Goal: Task Accomplishment & Management: Manage account settings

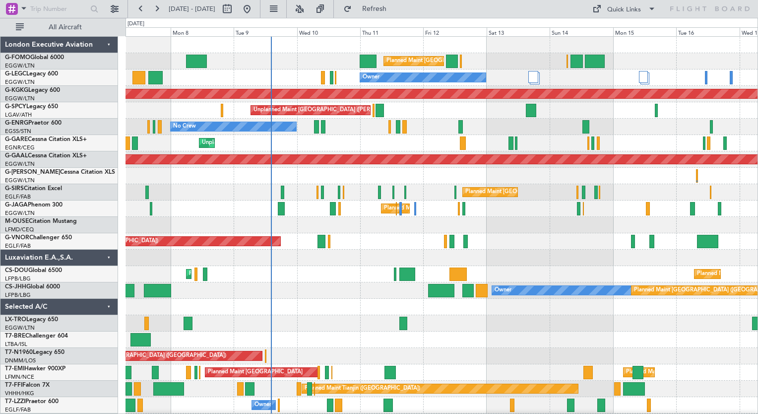
click at [319, 250] on div "Planned Maint London (Luton) Planned Maint London (Luton) Owner AOG Maint Istan…" at bounding box center [442, 241] width 632 height 409
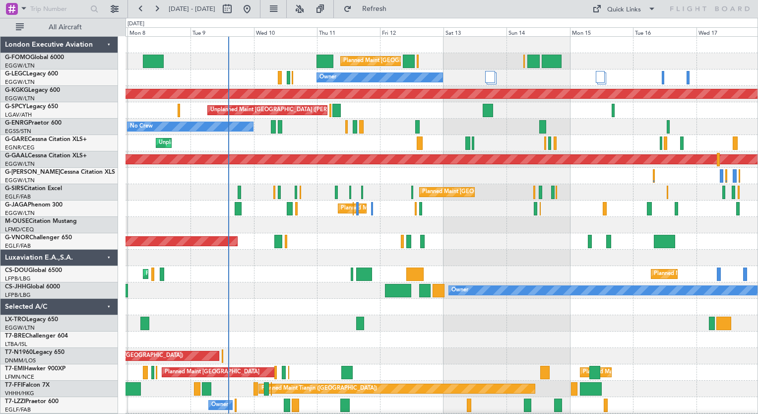
click at [510, 229] on div "Planned Maint London (Luton) Planned Maint London (Luton) Owner AOG Maint Istan…" at bounding box center [442, 241] width 632 height 409
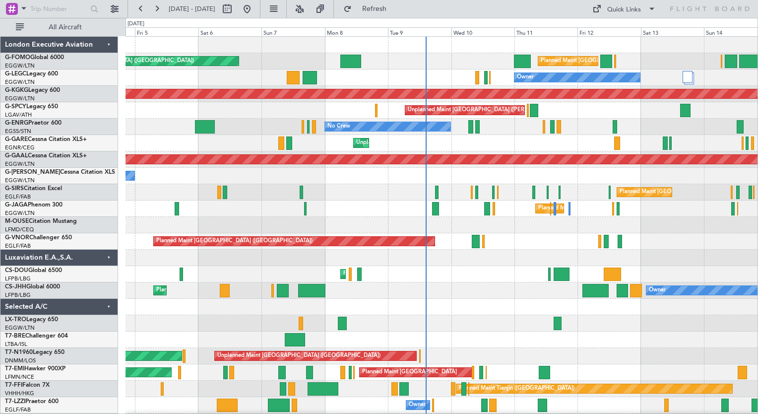
click at [576, 201] on div "Planned Maint London (Luton) Planned Maint London (Luton) Owner AOG Maint Istan…" at bounding box center [442, 241] width 632 height 409
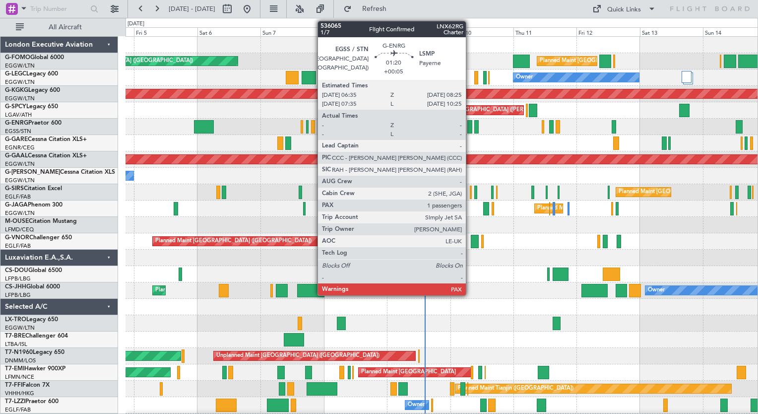
click at [470, 126] on div at bounding box center [469, 126] width 5 height 13
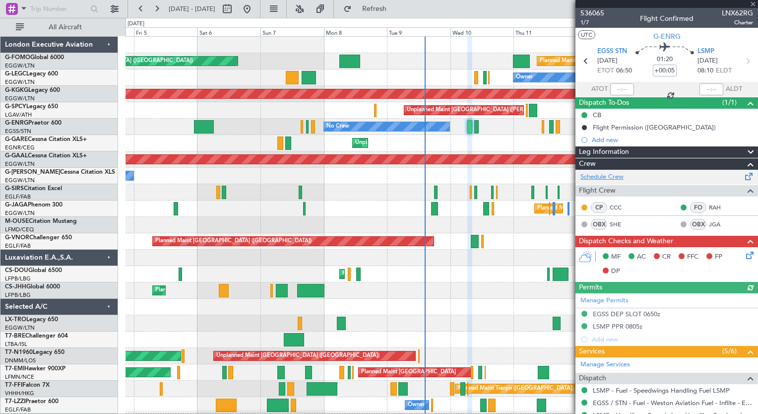
click at [607, 178] on link "Schedule Crew" at bounding box center [602, 177] width 43 height 10
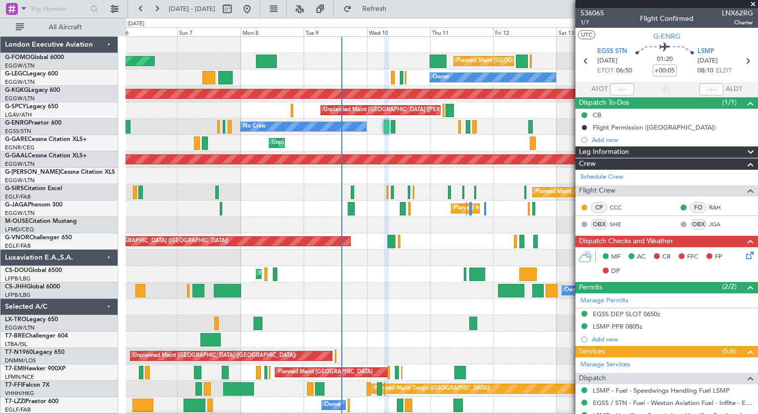
click at [284, 298] on div "Planned Maint London (Luton) Planned Maint London (Luton) Owner AOG Maint Istan…" at bounding box center [442, 241] width 632 height 409
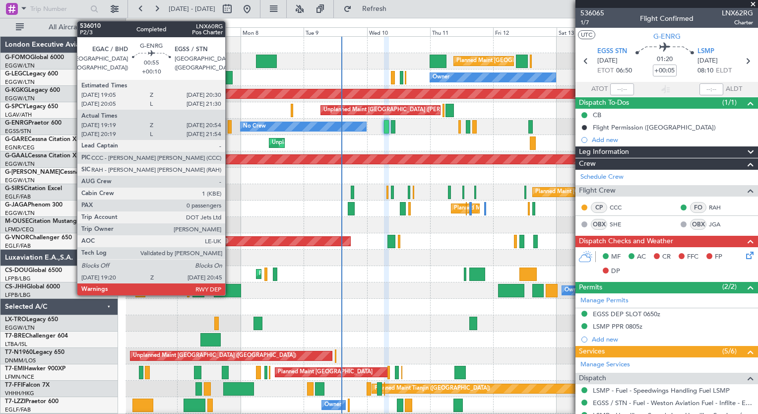
click at [230, 120] on div at bounding box center [230, 126] width 4 height 13
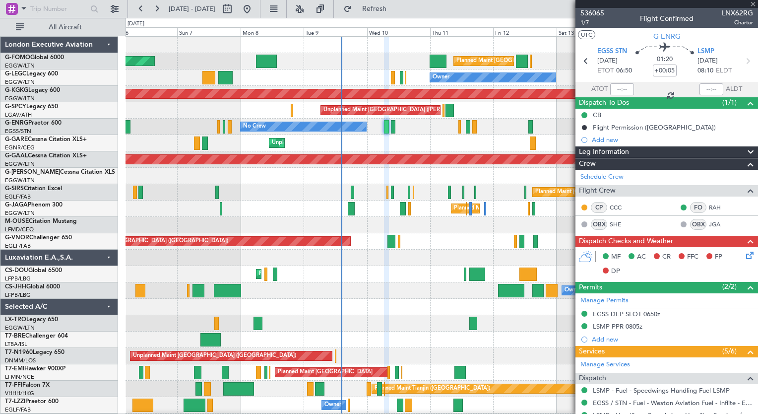
type input "+00:10"
type input "19:34"
type input "20:39"
type input "0"
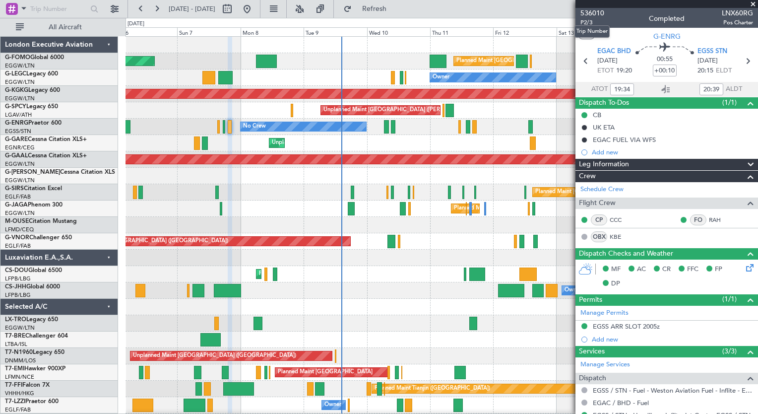
drag, startPoint x: 591, startPoint y: 17, endPoint x: 603, endPoint y: 21, distance: 13.0
click at [603, 21] on body "06 Sep 2025 - 16 Sep 2025 Refresh Quick Links All Aircraft Planned Maint London…" at bounding box center [379, 207] width 758 height 414
click at [586, 20] on span "P2/3" at bounding box center [593, 22] width 24 height 8
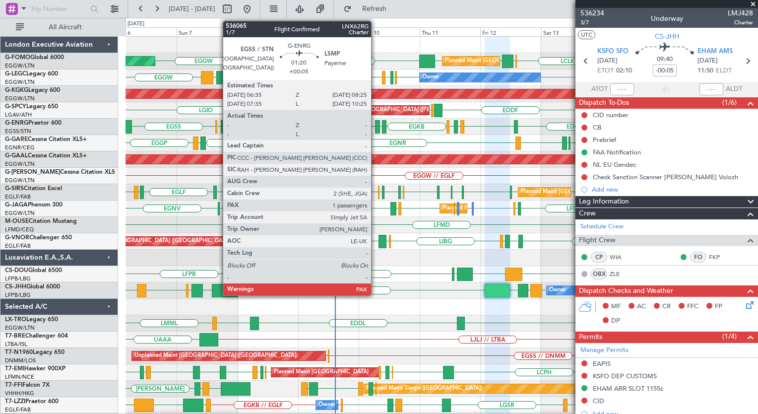
click at [376, 127] on div at bounding box center [377, 126] width 5 height 13
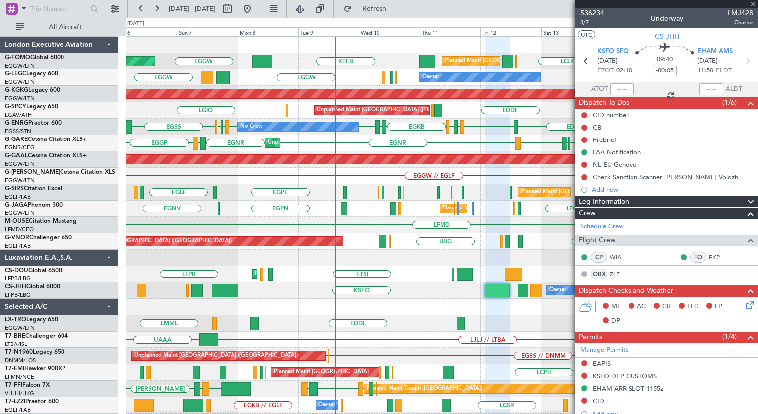
type input "+00:05"
type input "1"
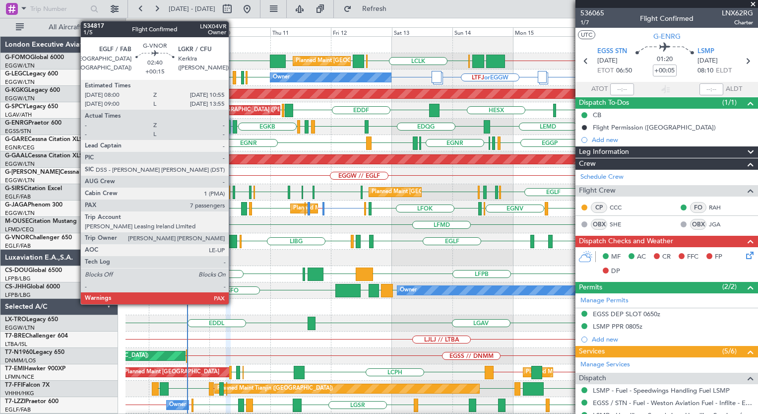
click at [233, 241] on div at bounding box center [232, 241] width 7 height 13
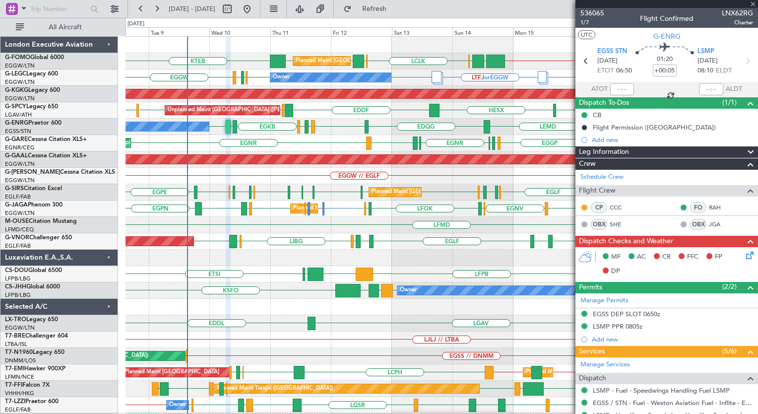
type input "+00:15"
type input "7"
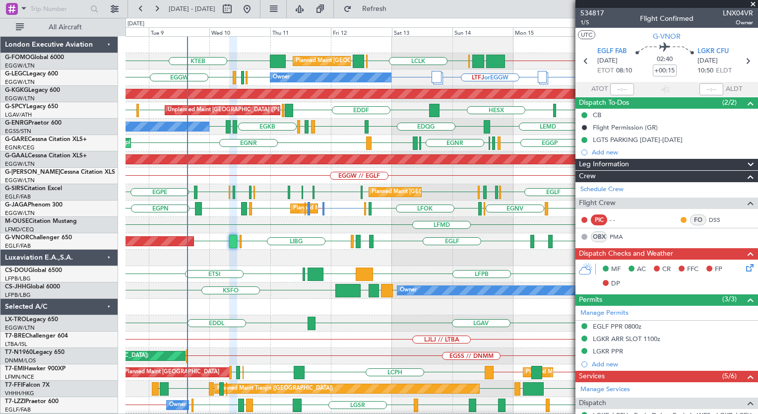
scroll to position [59, 0]
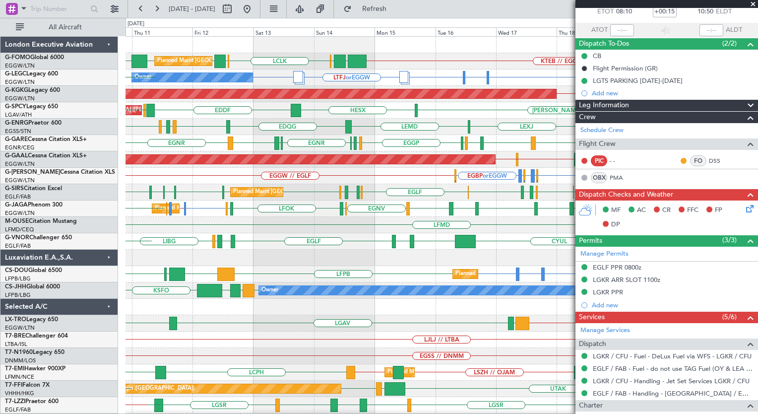
click at [294, 260] on div at bounding box center [442, 258] width 632 height 16
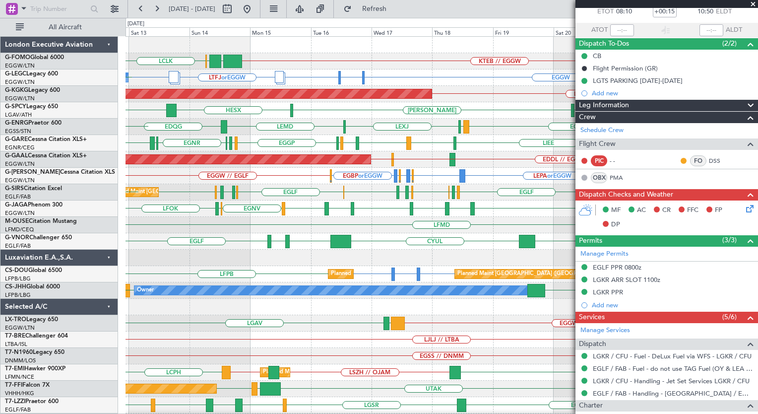
click at [379, 263] on div "KTEB // EGGW EGGW [GEOGRAPHIC_DATA] LCLK EGGW Planned Maint [GEOGRAPHIC_DATA] (…" at bounding box center [442, 241] width 632 height 409
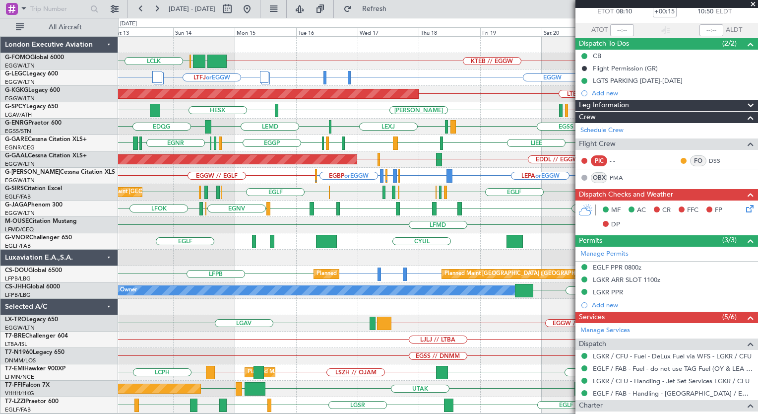
click at [320, 251] on div "KTEB // EGGW EGGW [GEOGRAPHIC_DATA] LCLK Planned Maint [GEOGRAPHIC_DATA] ([GEOG…" at bounding box center [438, 225] width 640 height 377
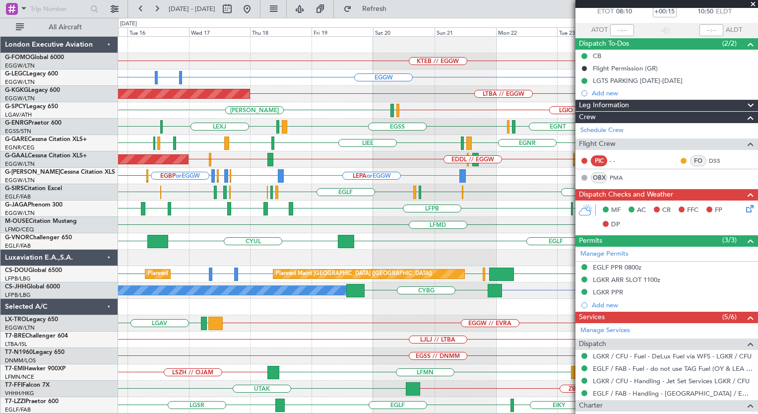
click at [411, 191] on div "KTEB // EGGW A/C Unavailable [GEOGRAPHIC_DATA] ([GEOGRAPHIC_DATA]) EGGW EGGW EH…" at bounding box center [438, 225] width 640 height 377
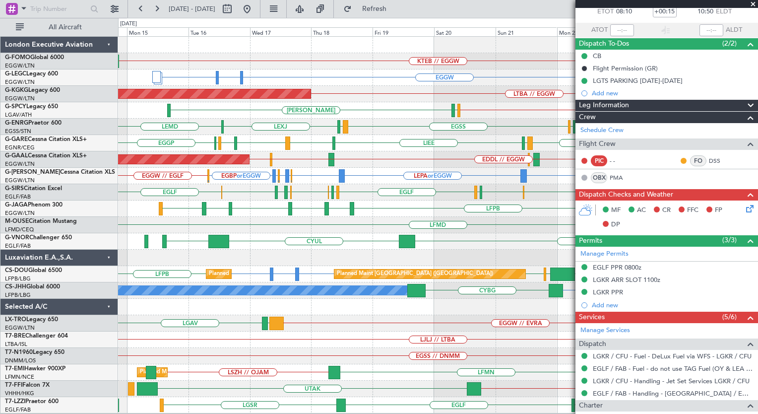
click at [401, 222] on div "LFMD" at bounding box center [438, 225] width 640 height 16
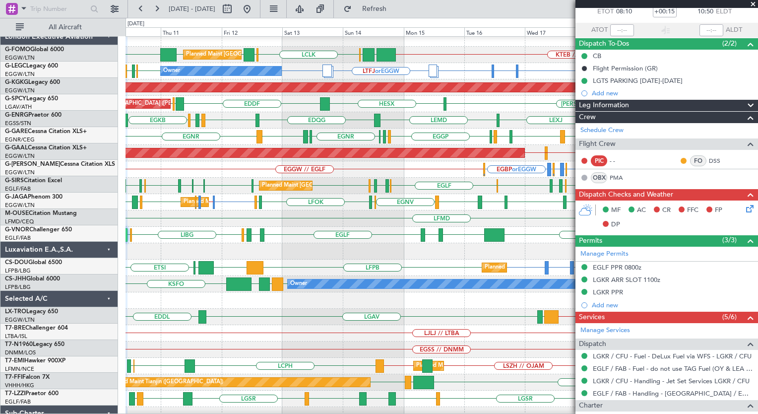
scroll to position [0, 0]
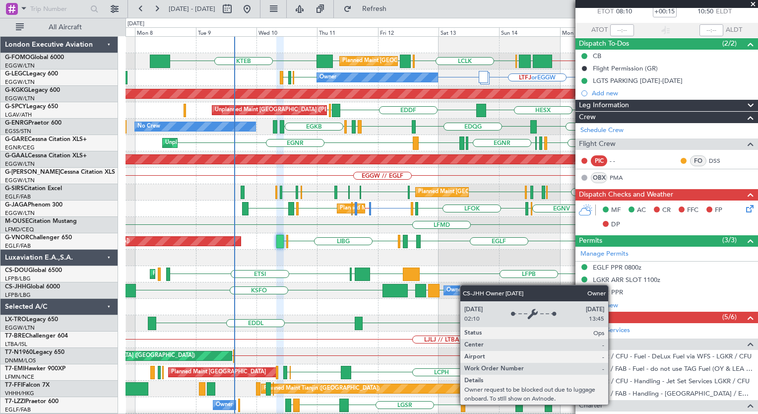
click at [467, 285] on div "KTEB // EGGW EGGW [GEOGRAPHIC_DATA] LCLK [GEOGRAPHIC_DATA] EGGW EGGW KTEB Plann…" at bounding box center [442, 241] width 632 height 409
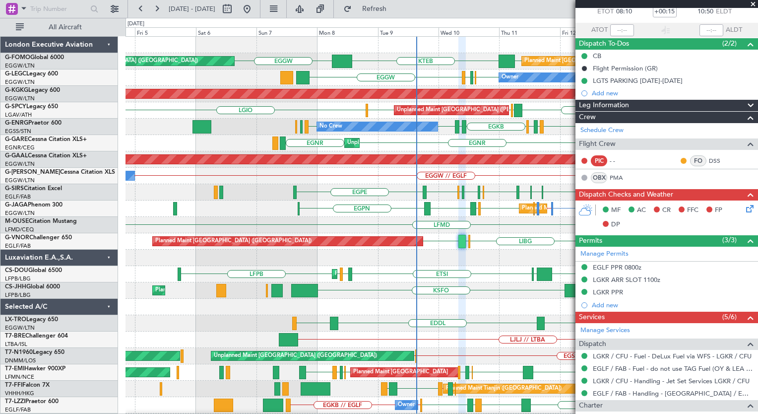
click at [466, 263] on div "Planned Maint [GEOGRAPHIC_DATA] ([GEOGRAPHIC_DATA]) KTEB // EGGW EGGW [GEOGRAPH…" at bounding box center [442, 241] width 632 height 409
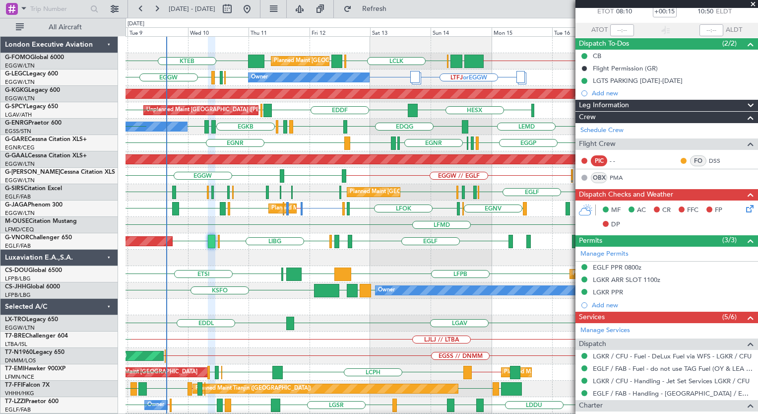
click at [240, 208] on div "KTEB // EGGW EGGW [GEOGRAPHIC_DATA] LCLK [GEOGRAPHIC_DATA] EGGW EGGW KTEB Plann…" at bounding box center [442, 241] width 632 height 409
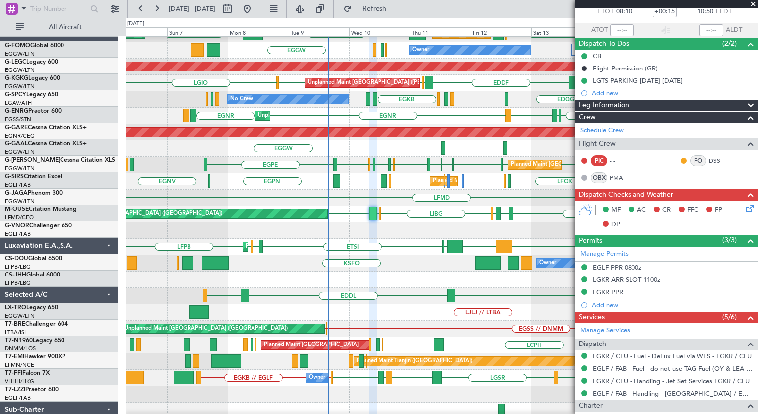
scroll to position [32, 0]
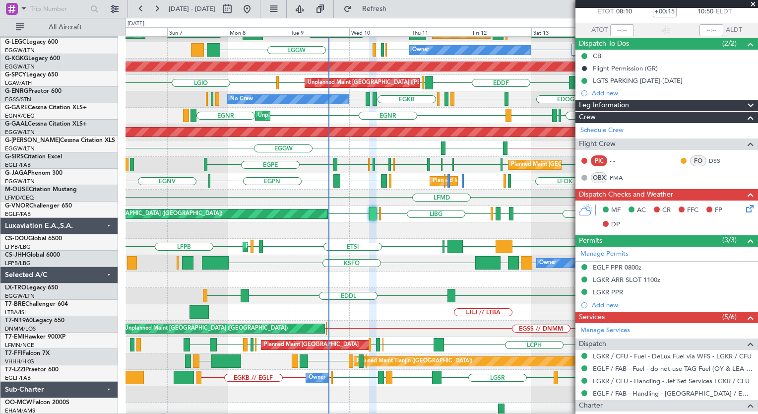
click at [443, 250] on div "KTEB // EGGW EGGW [GEOGRAPHIC_DATA] LCLK [GEOGRAPHIC_DATA] EGGW EGGW KTEB EGGW …" at bounding box center [442, 213] width 632 height 409
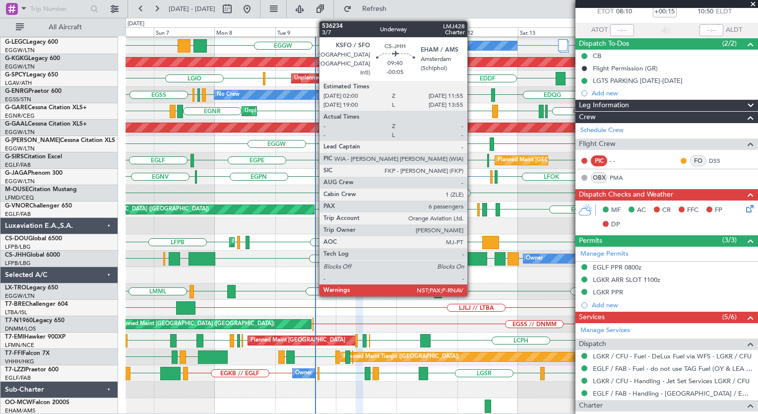
click at [472, 258] on div at bounding box center [474, 258] width 25 height 13
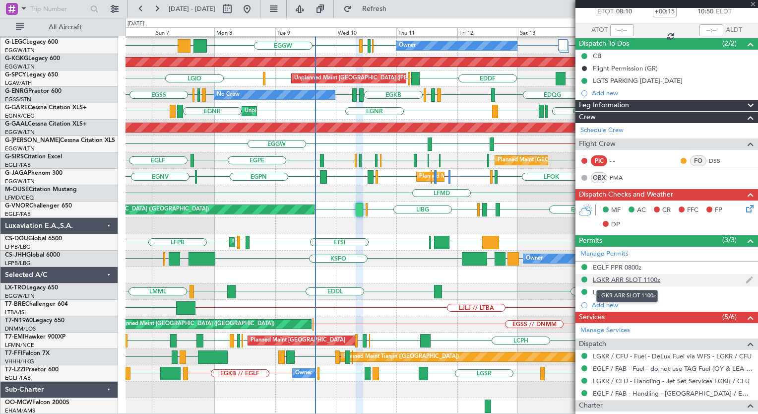
type input "-00:05"
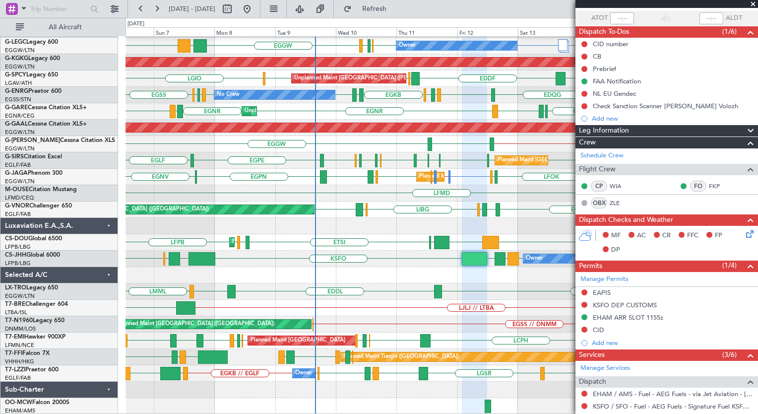
scroll to position [71, 0]
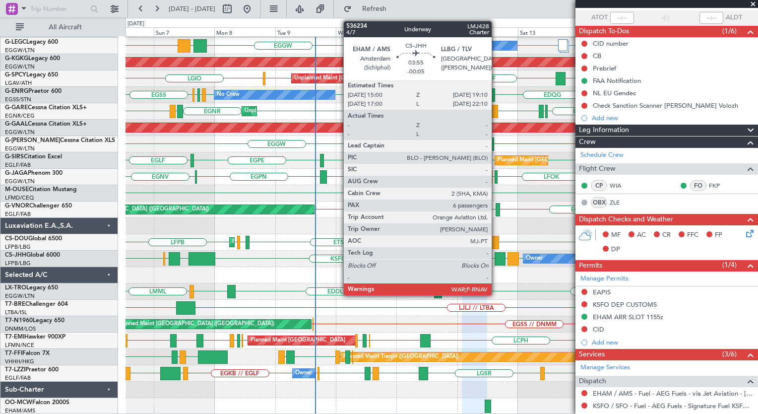
click at [496, 259] on div at bounding box center [500, 258] width 11 height 13
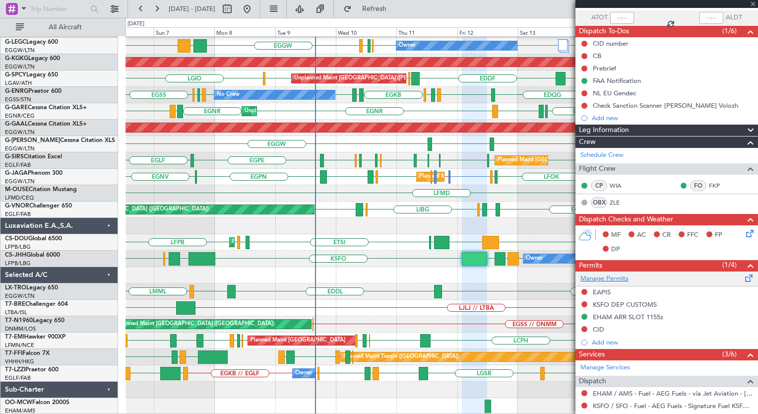
type input "6"
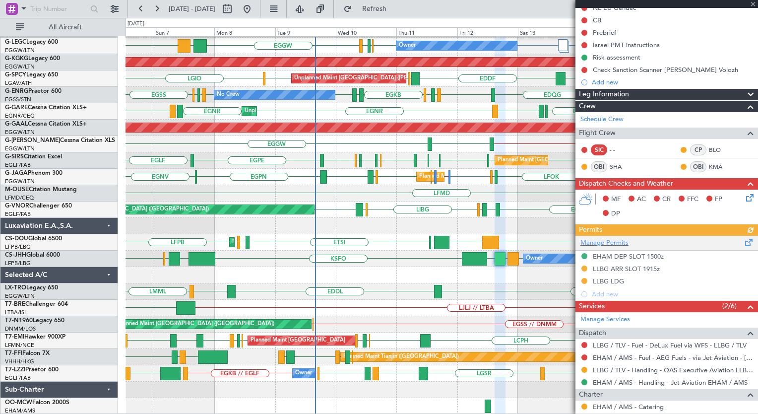
scroll to position [115, 0]
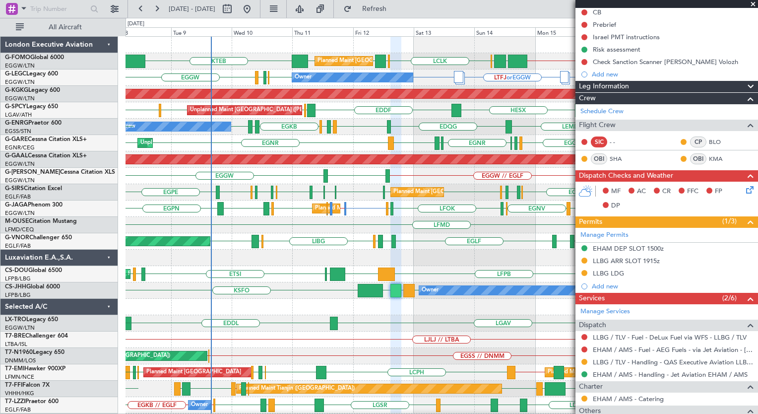
click at [294, 210] on div "KTEB // EGGW EGGW OLBA LCLK OLBA EGGW EGGW KTEB Planned Maint London (Luton) EG…" at bounding box center [442, 241] width 632 height 409
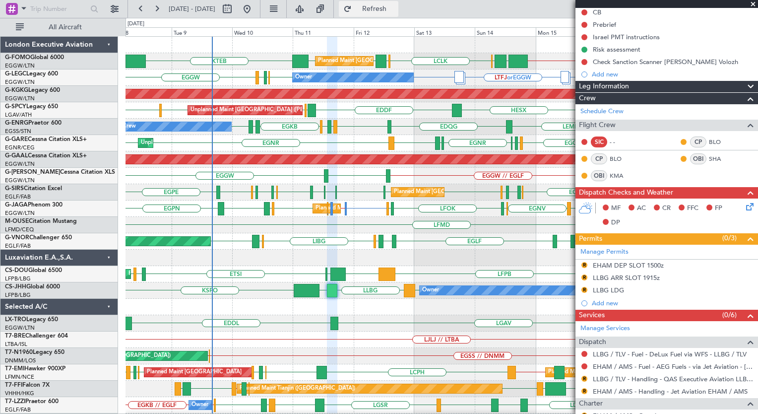
click at [393, 15] on button "Refresh" at bounding box center [369, 9] width 60 height 16
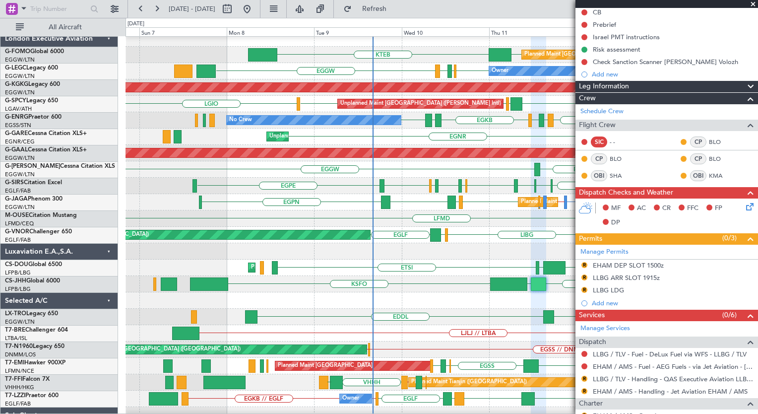
click at [458, 259] on div "Planned Maint London (Luton) LCLK OLBA EGGW EGGW KTEB OLBA EGGW KTEB // EGGW Pl…" at bounding box center [442, 234] width 632 height 409
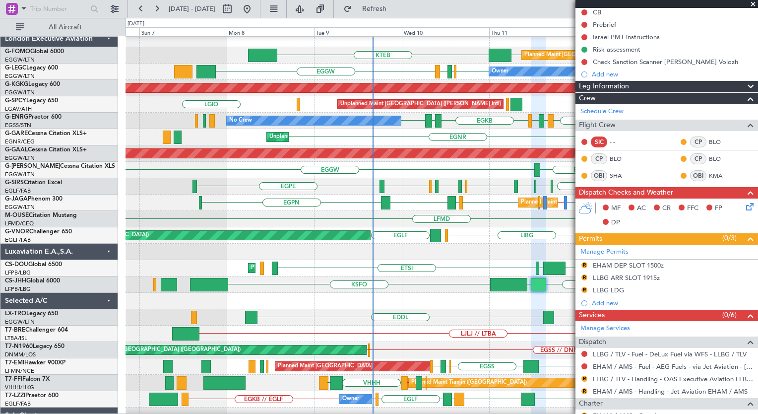
scroll to position [6, 0]
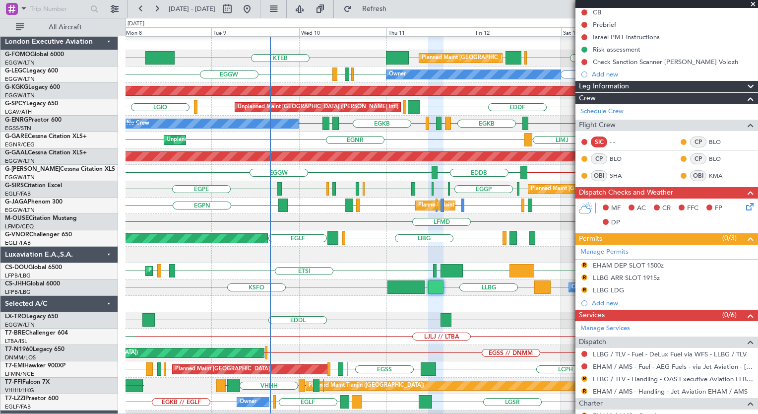
click at [335, 288] on div "Owner LFPB LLBG EHAM KSFO EHAM LLBG LCLK Planned Maint Paris (Le Bourget)" at bounding box center [442, 287] width 632 height 16
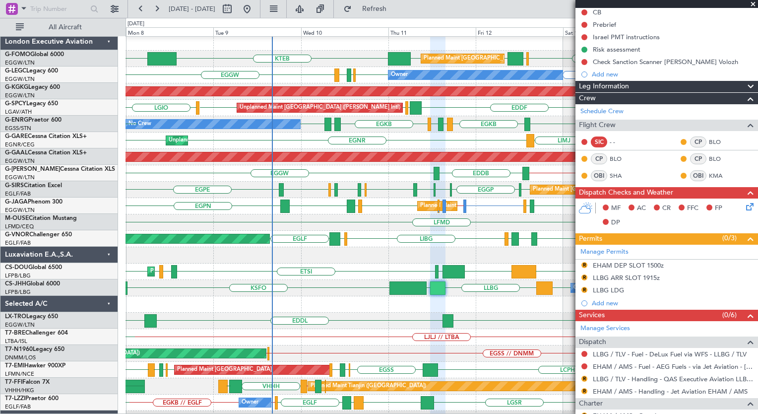
scroll to position [2, 0]
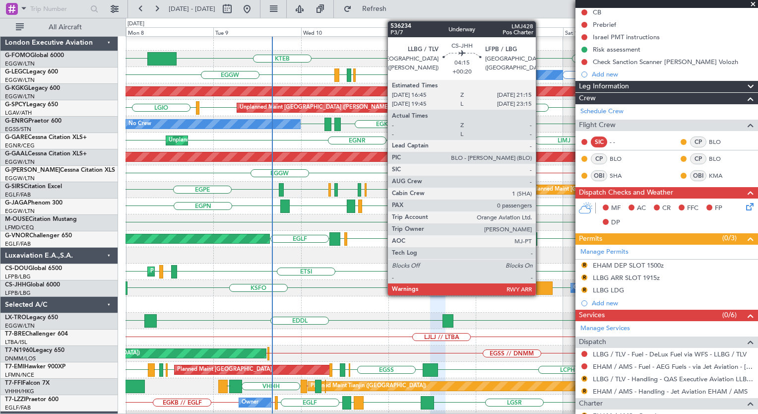
click at [541, 287] on div at bounding box center [544, 287] width 17 height 13
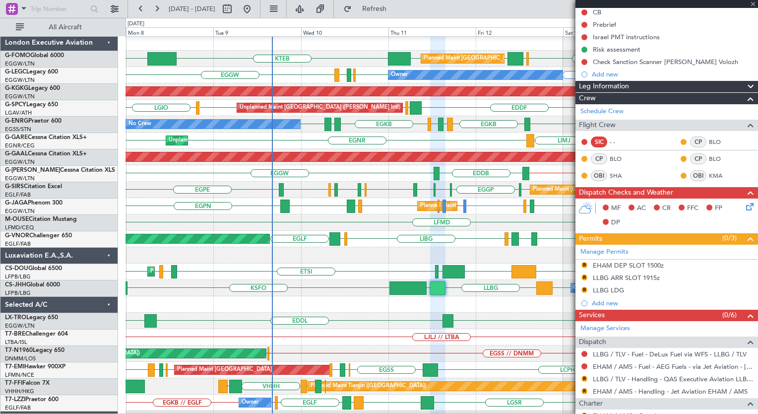
type input "+00:20"
type input "0"
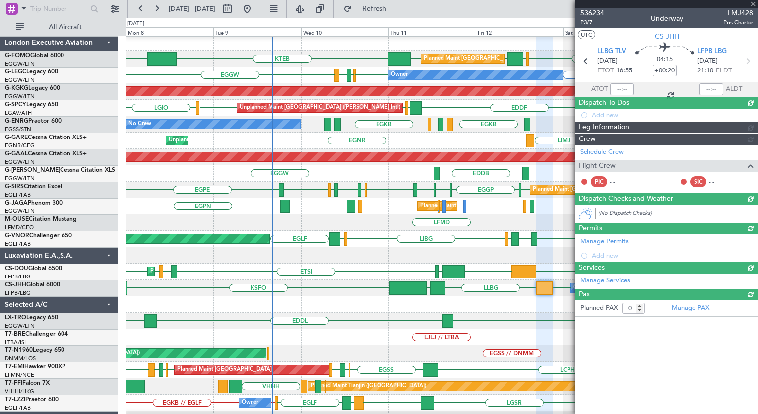
scroll to position [0, 0]
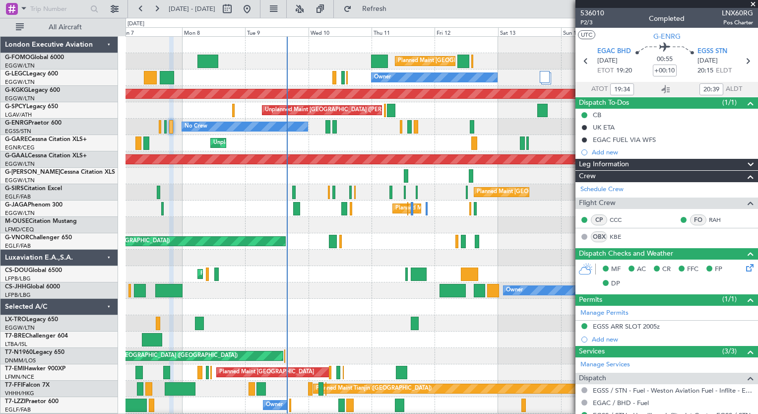
click at [397, 13] on button "Refresh" at bounding box center [369, 9] width 60 height 16
click at [384, 8] on button "Refresh" at bounding box center [369, 9] width 60 height 16
click at [394, 12] on span "Refresh" at bounding box center [375, 8] width 42 height 7
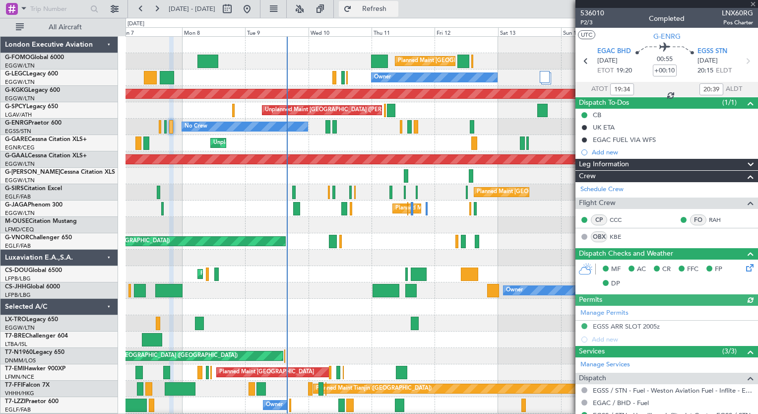
click at [396, 11] on span "Refresh" at bounding box center [375, 8] width 42 height 7
click at [396, 10] on span "Refresh" at bounding box center [375, 8] width 42 height 7
click at [396, 8] on span "Refresh" at bounding box center [375, 8] width 42 height 7
click at [396, 9] on span "Refresh" at bounding box center [375, 8] width 42 height 7
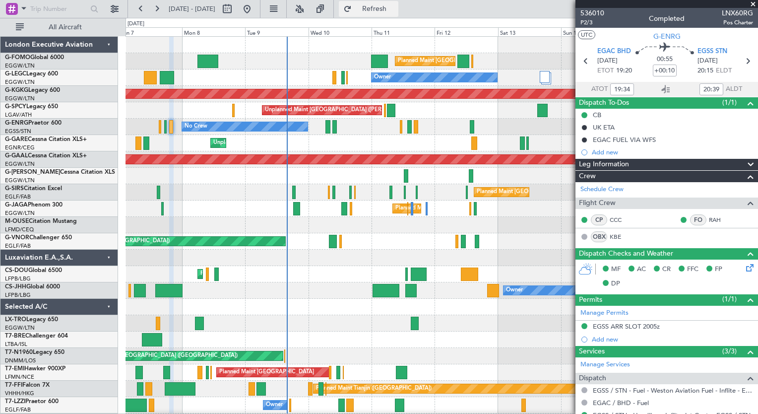
click at [396, 5] on span "Refresh" at bounding box center [375, 8] width 42 height 7
click at [396, 14] on button "Refresh" at bounding box center [369, 9] width 60 height 16
click at [396, 5] on span "Refresh" at bounding box center [375, 8] width 42 height 7
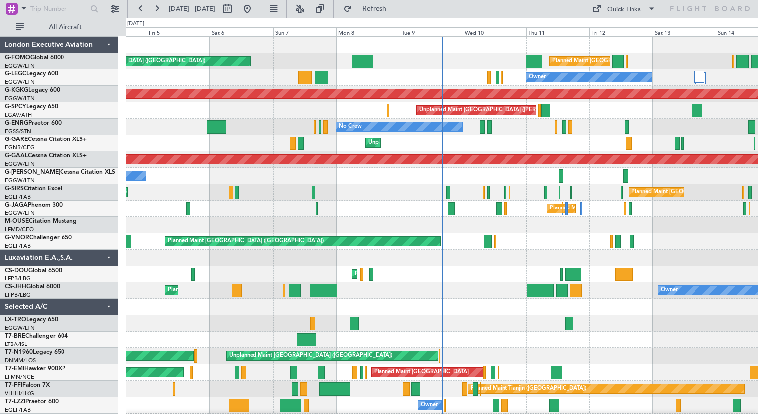
drag, startPoint x: 576, startPoint y: 292, endPoint x: 386, endPoint y: 291, distance: 190.1
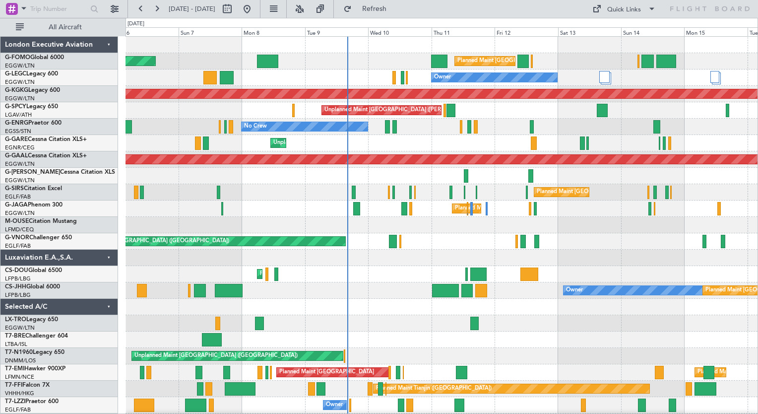
click at [391, 317] on div "Planned Maint London (Luton) Planned Maint London (Luton) Owner AOG Maint Istan…" at bounding box center [442, 241] width 632 height 409
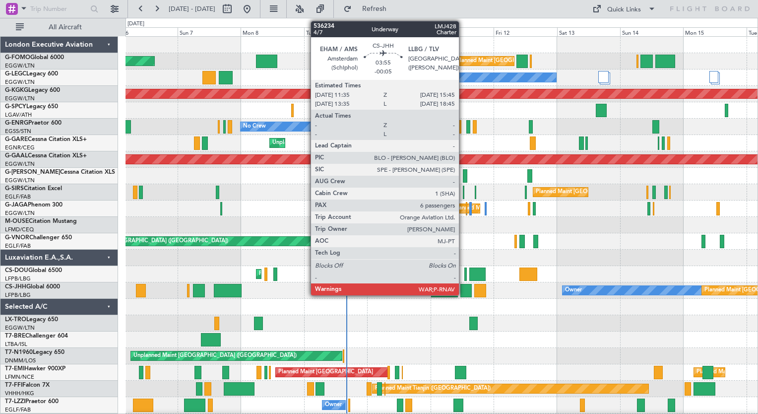
click at [464, 290] on div at bounding box center [466, 290] width 11 height 13
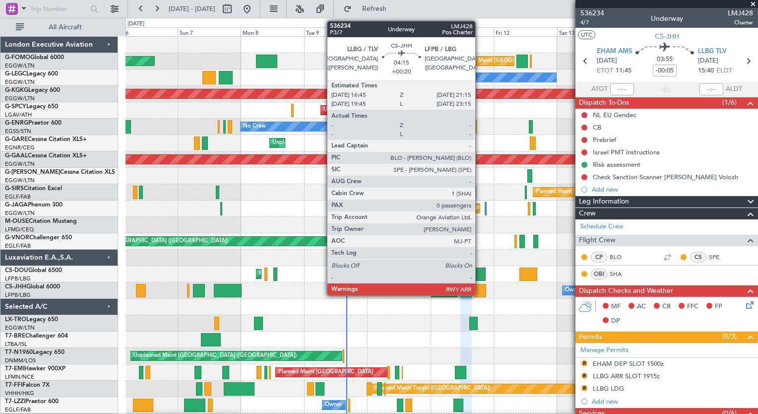
click at [479, 291] on div at bounding box center [480, 290] width 12 height 13
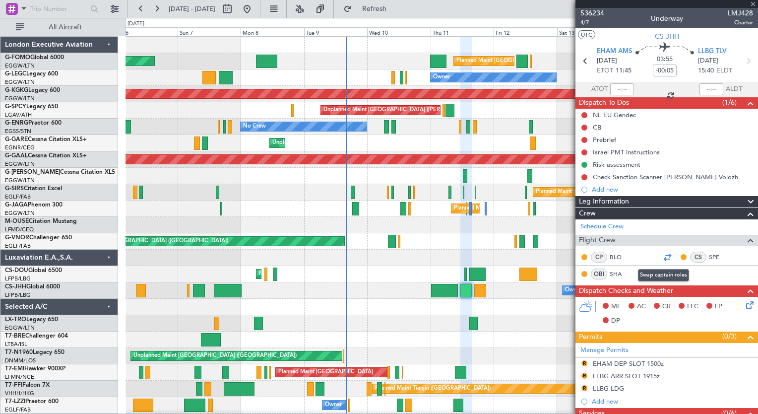
type input "+00:20"
type input "0"
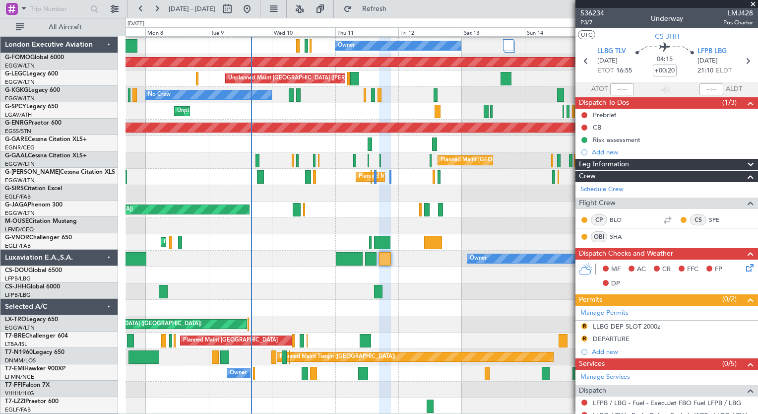
scroll to position [32, 0]
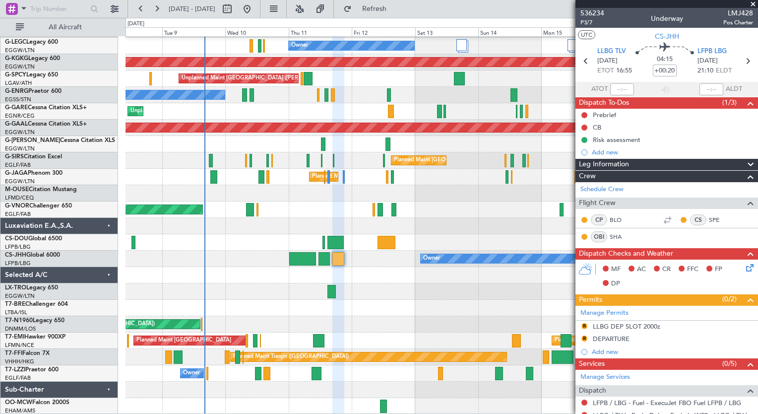
click at [278, 187] on div "Planned Maint London (Luton) Planned Maint London (Luton) Owner AOG Maint Istan…" at bounding box center [442, 209] width 632 height 409
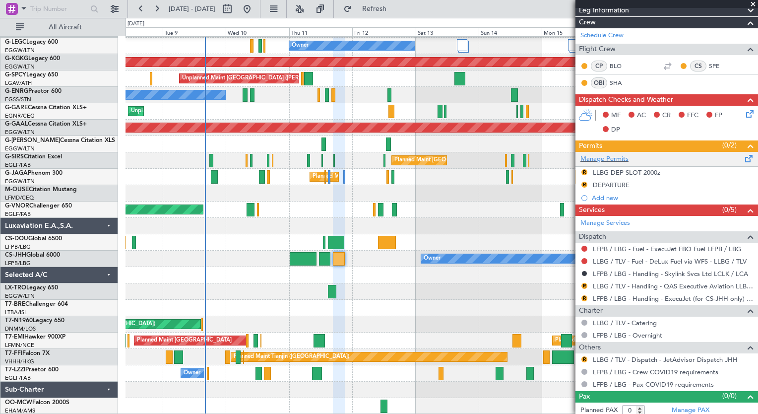
scroll to position [154, 0]
